Goal: Task Accomplishment & Management: Complete application form

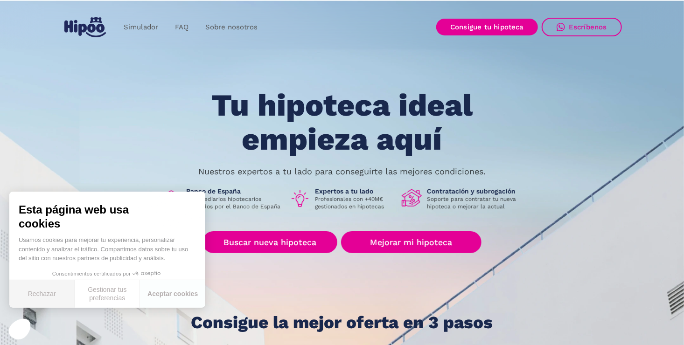
click at [51, 296] on button "Rechazar" at bounding box center [41, 294] width 65 height 28
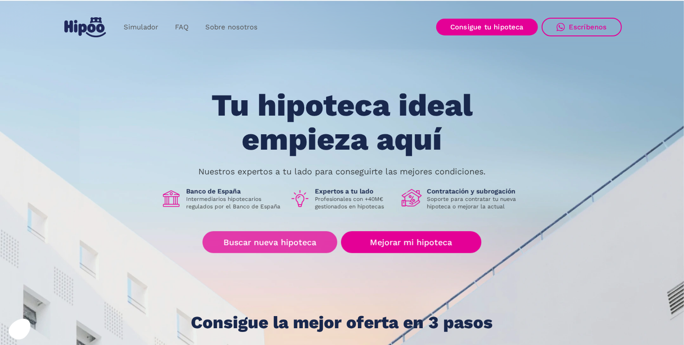
click at [255, 243] on link "Buscar nueva hipoteca" at bounding box center [270, 242] width 135 height 22
